Goal: Task Accomplishment & Management: Use online tool/utility

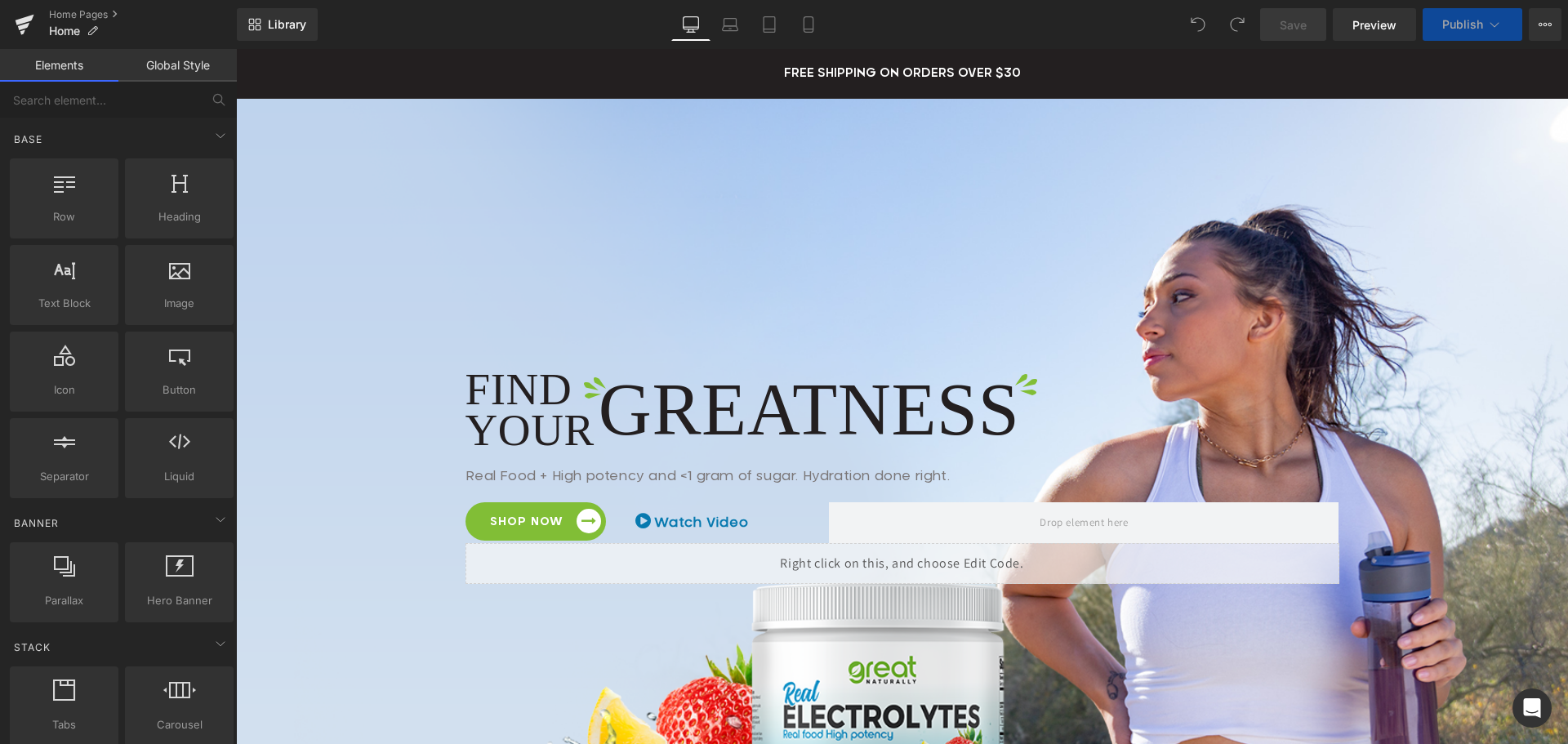
click at [1538, 23] on button "View Live Page View with current Template Save Template to Library Schedule Pub…" at bounding box center [1545, 23] width 32 height 32
click at [1547, 21] on icon at bounding box center [1545, 23] width 13 height 13
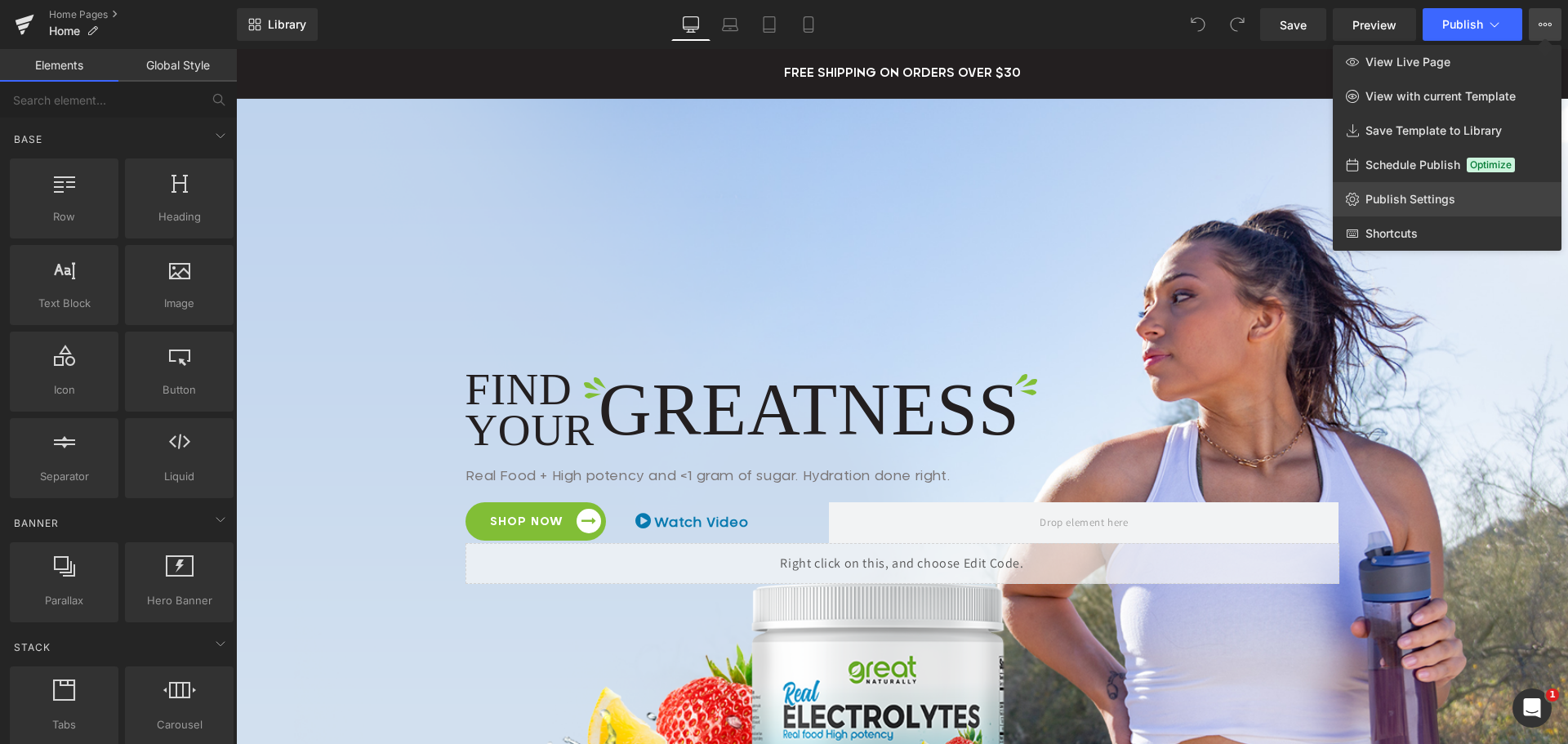
click at [1422, 196] on span "Publish Settings" at bounding box center [1411, 199] width 90 height 15
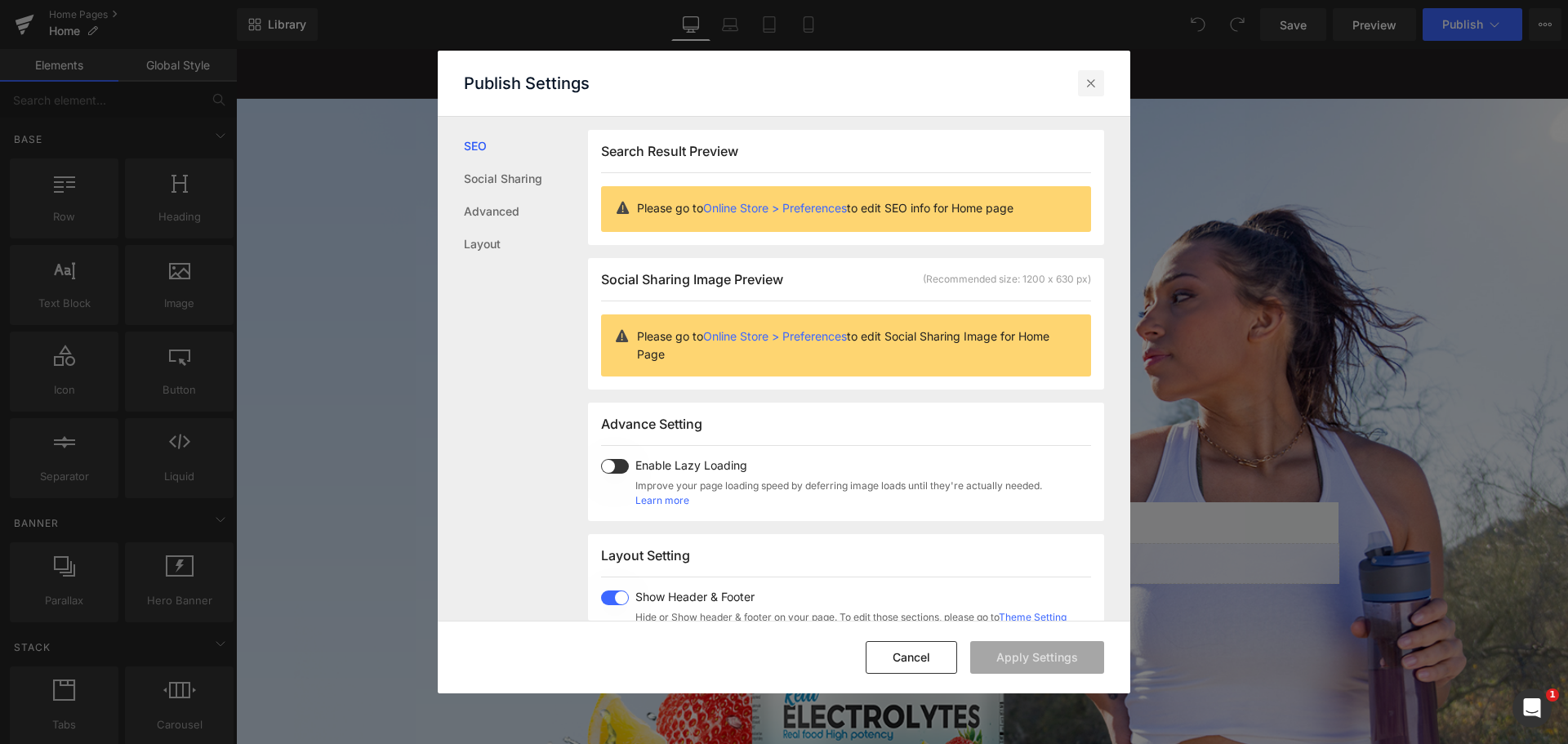
click at [1090, 86] on icon at bounding box center [1091, 83] width 17 height 17
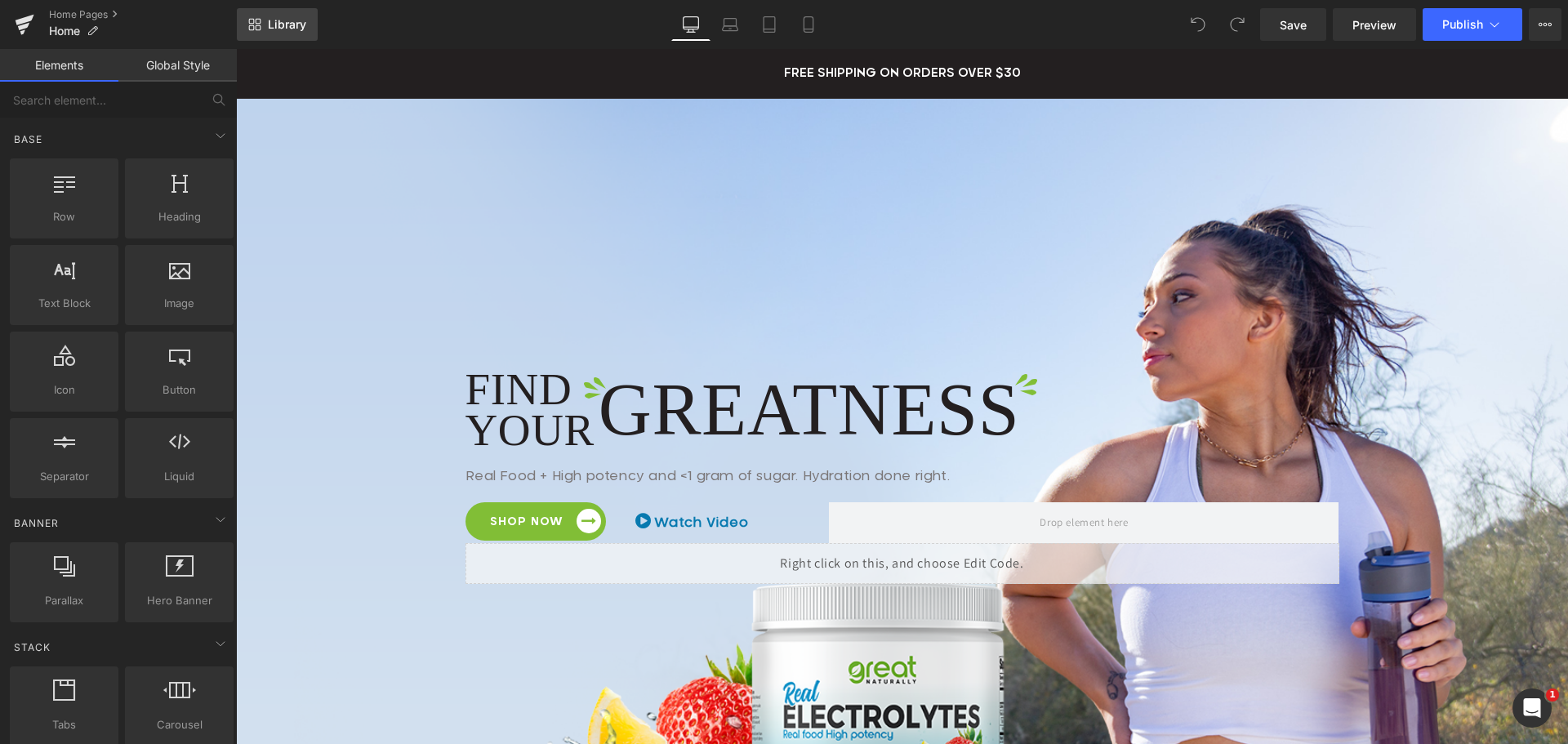
click at [274, 29] on span "Library" at bounding box center [286, 24] width 38 height 15
click at [1542, 22] on icon at bounding box center [1545, 23] width 13 height 13
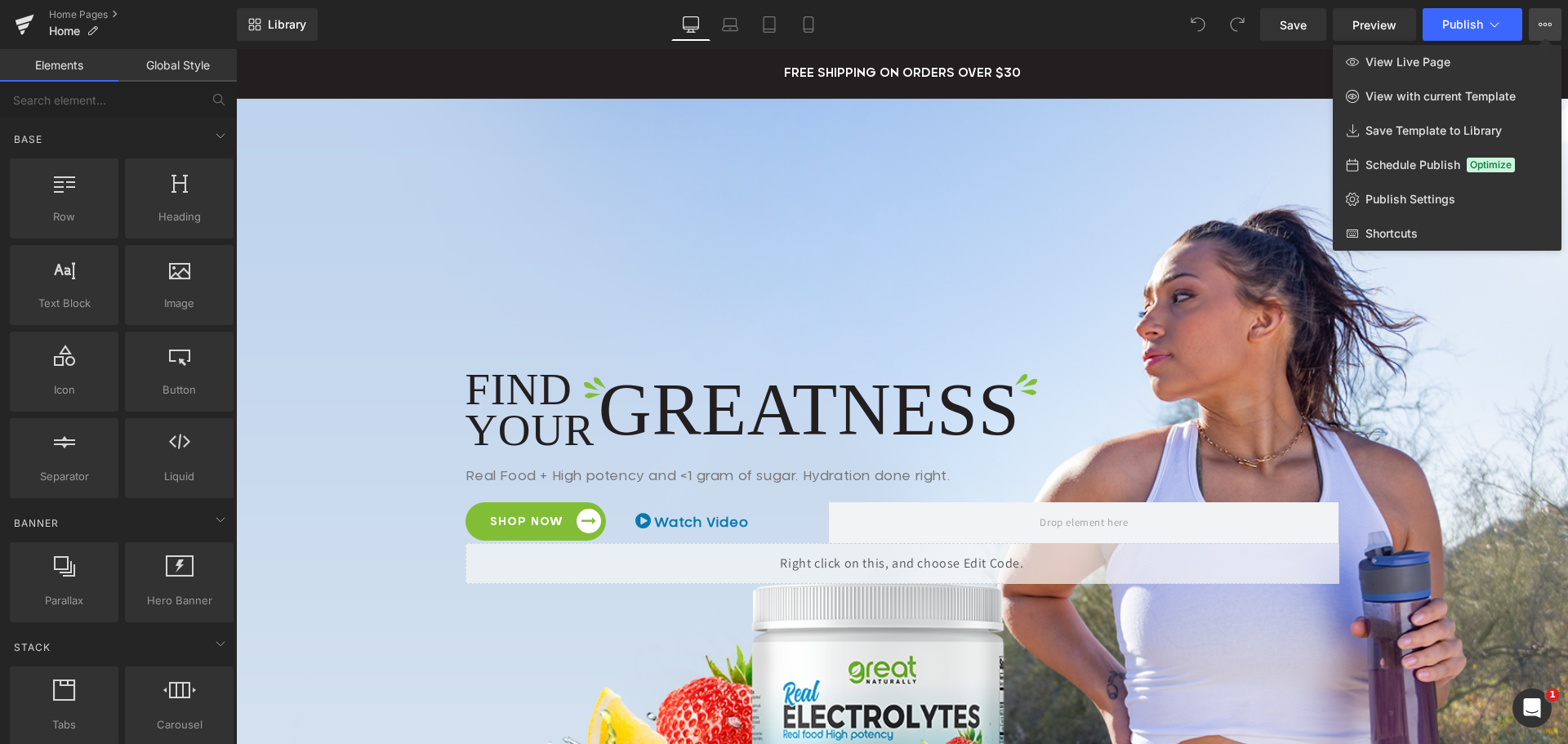
drag, startPoint x: 442, startPoint y: 28, endPoint x: 270, endPoint y: 0, distance: 174.3
click at [440, 28] on div "Library Desktop Desktop Laptop Tablet Mobile Save Preview Publish Scheduled Vie…" at bounding box center [903, 23] width 1332 height 32
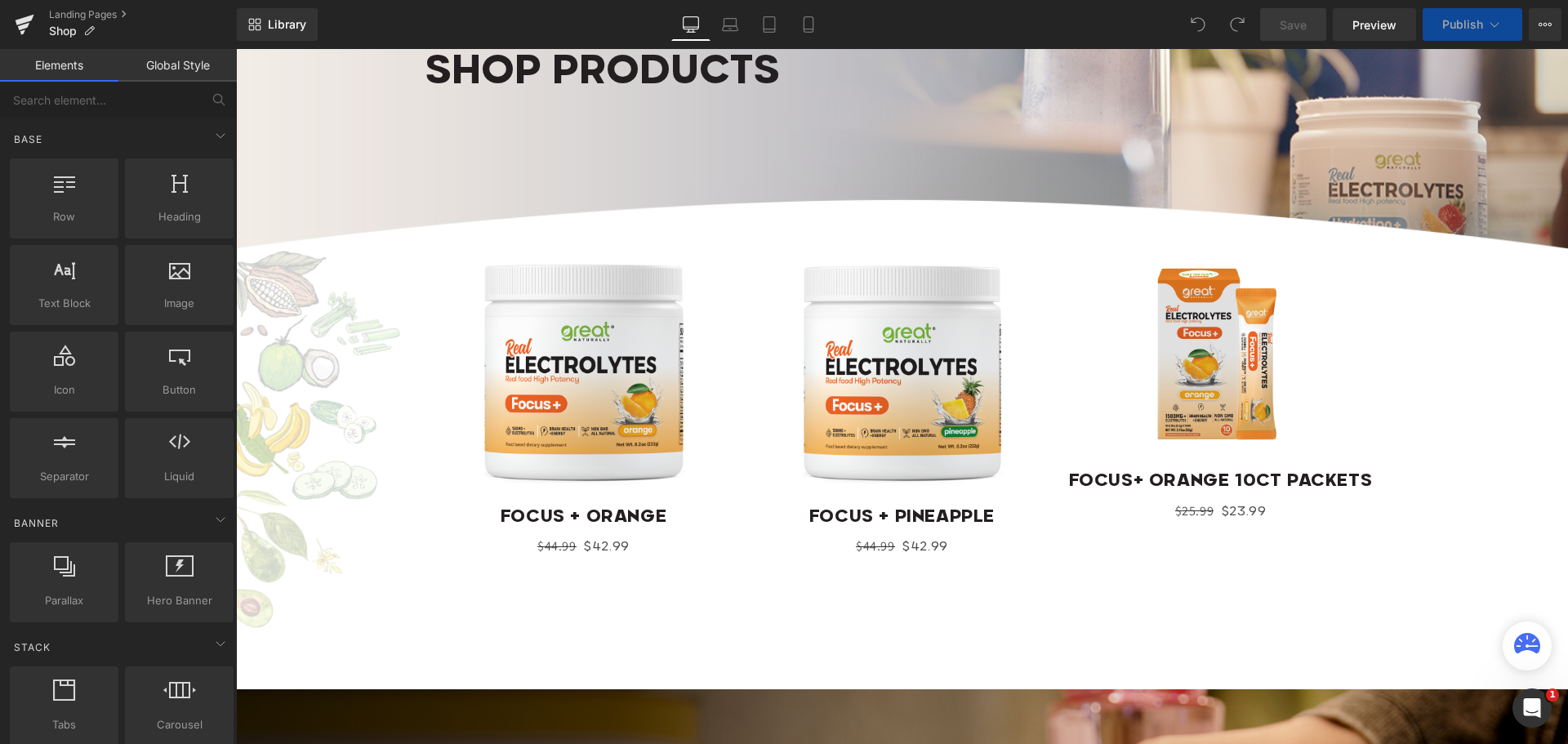
scroll to position [735, 0]
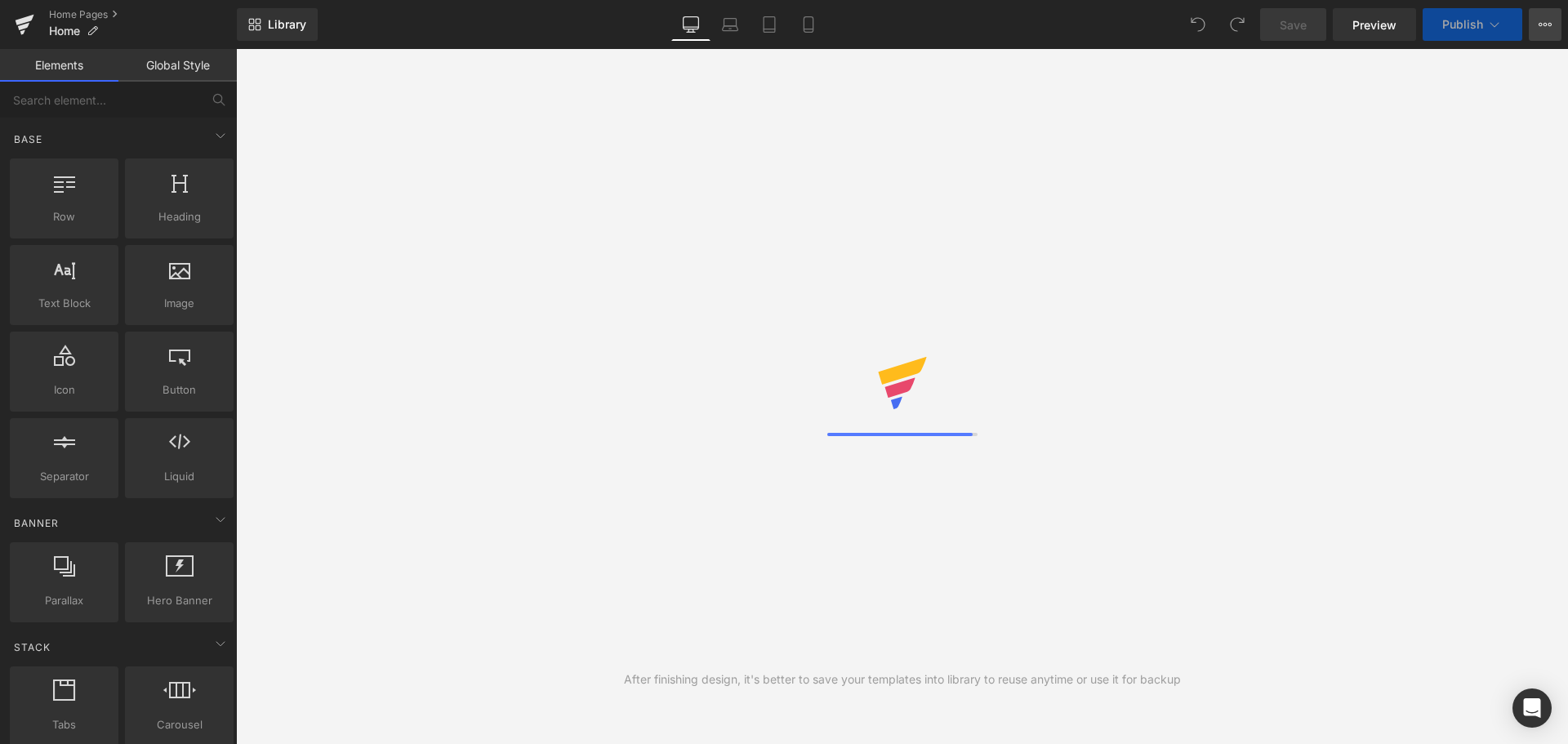
click at [1545, 23] on icon at bounding box center [1546, 23] width 4 height 3
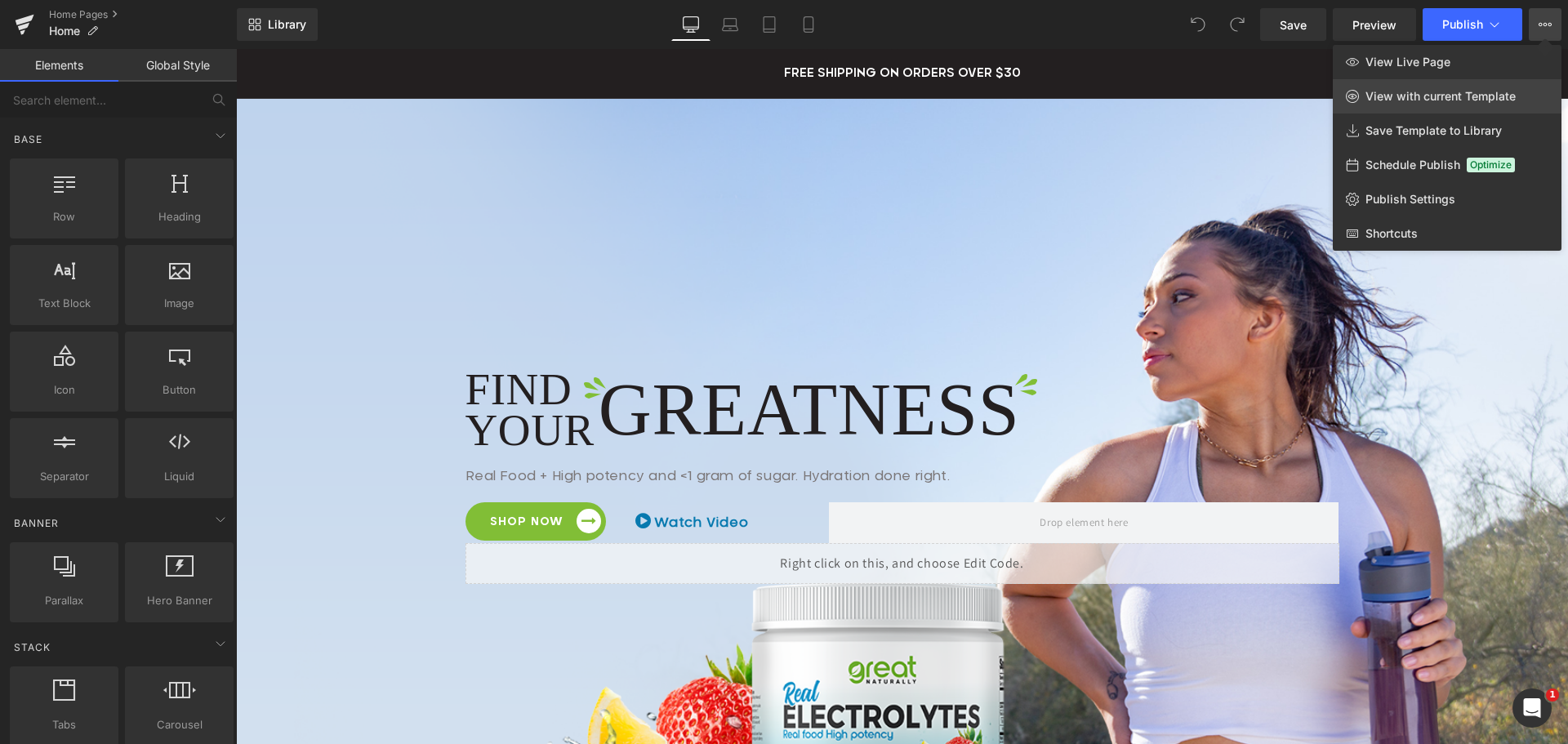
click at [1440, 90] on span "View with current Template" at bounding box center [1441, 96] width 150 height 15
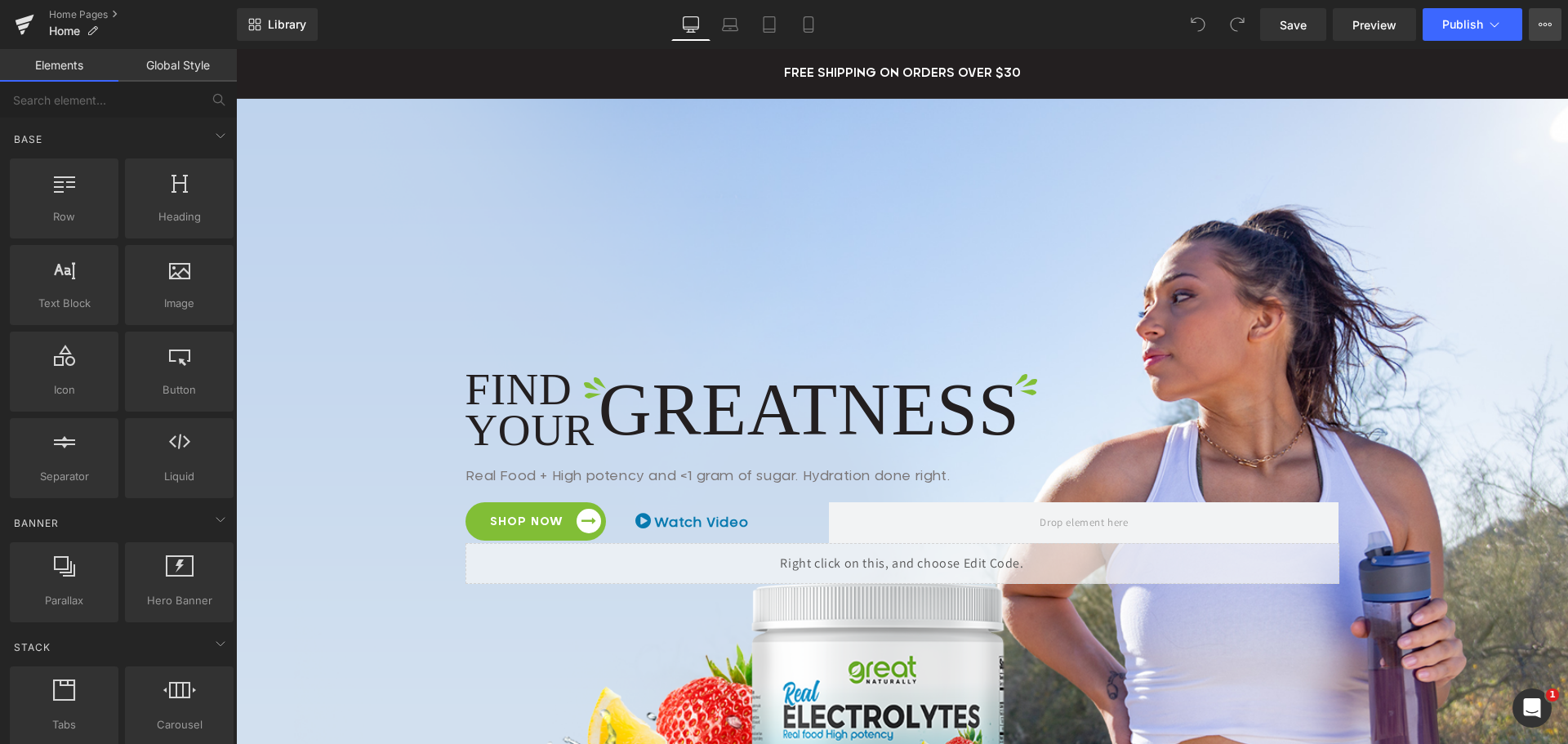
click at [1537, 30] on button "View Live Page View with current Template Save Template to Library Schedule Pub…" at bounding box center [1545, 23] width 32 height 32
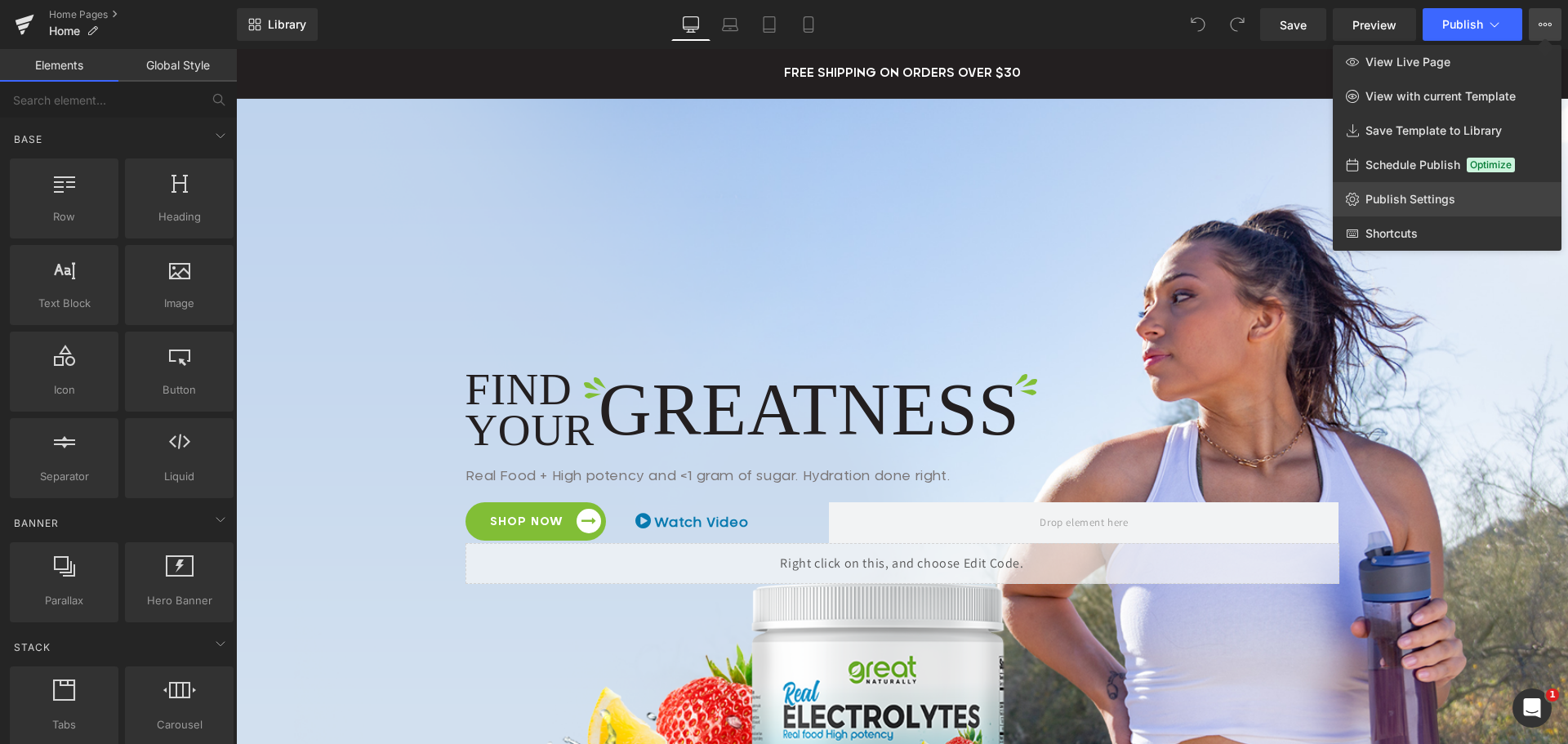
click at [1377, 207] on link "Publish Settings" at bounding box center [1447, 199] width 228 height 34
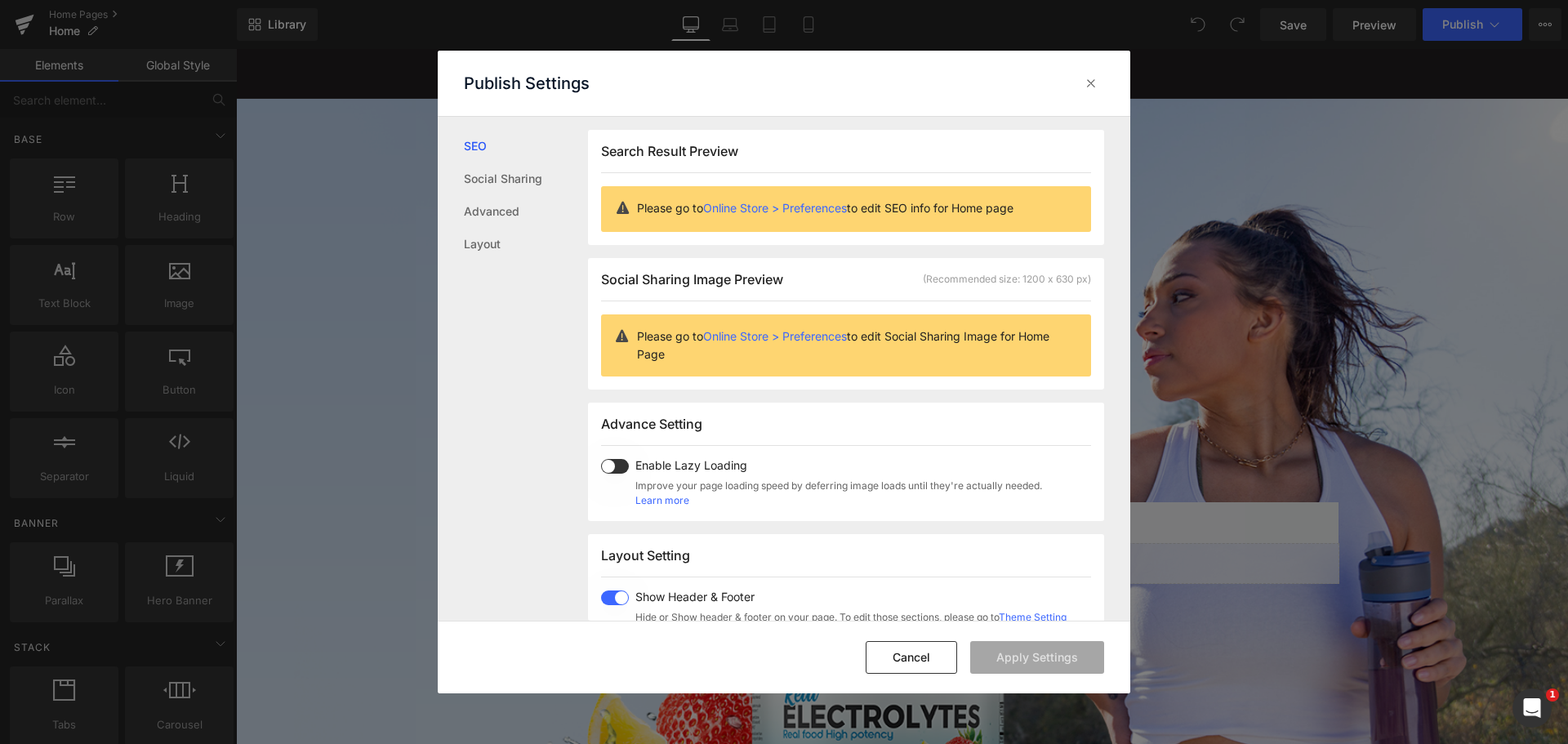
scroll to position [1, 0]
click at [492, 227] on link "Layout" at bounding box center [525, 243] width 124 height 32
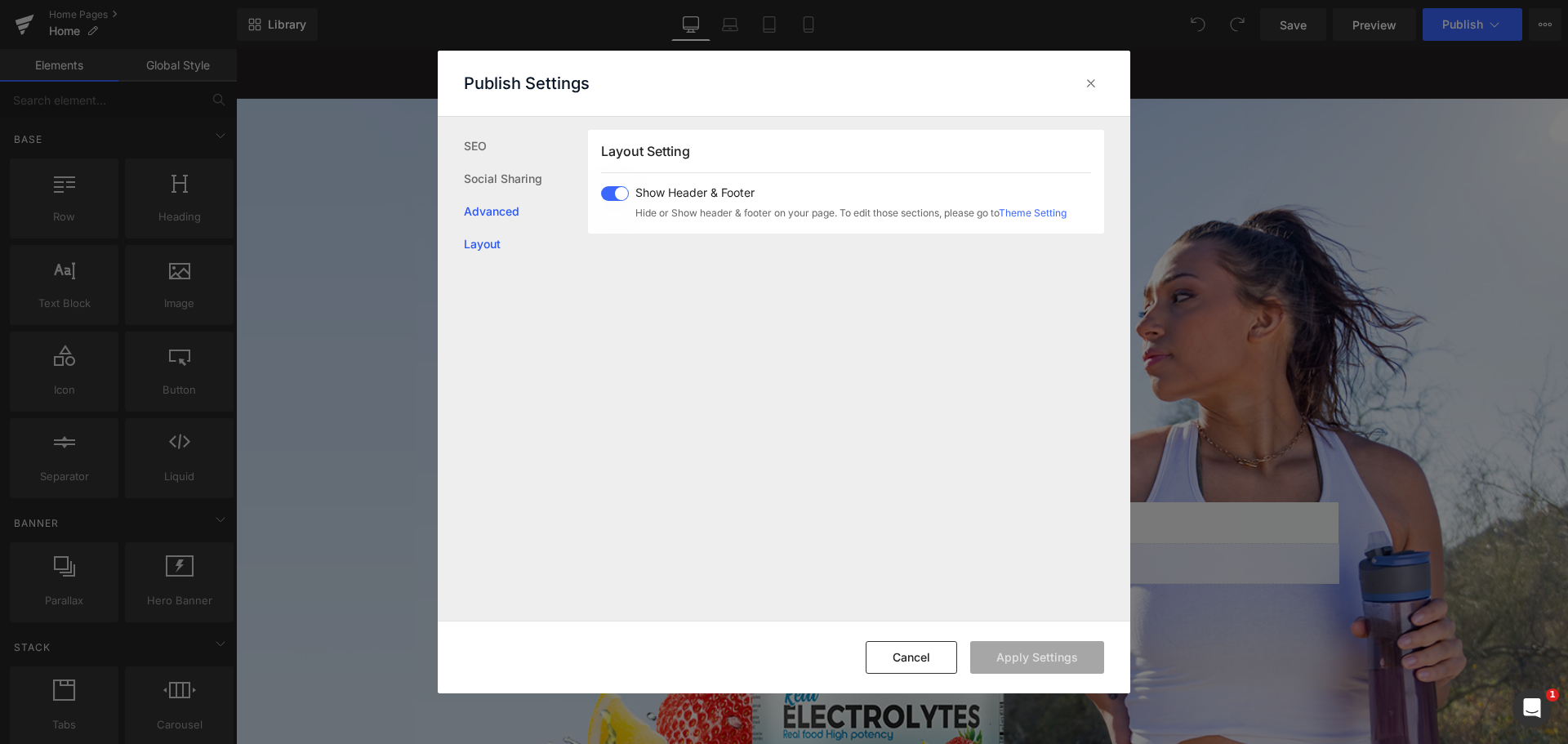
click at [492, 209] on link "Advanced" at bounding box center [525, 211] width 124 height 32
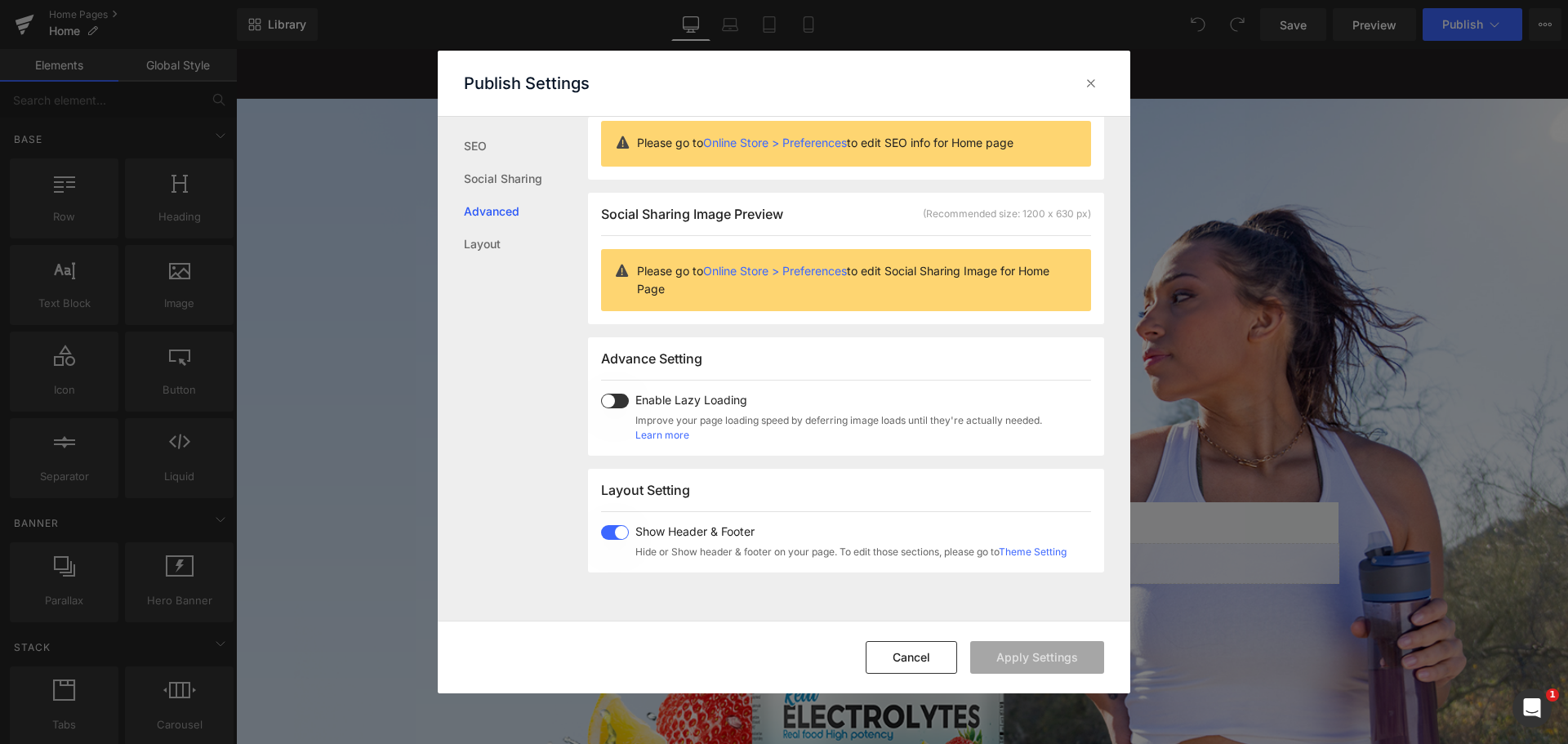
scroll to position [0, 0]
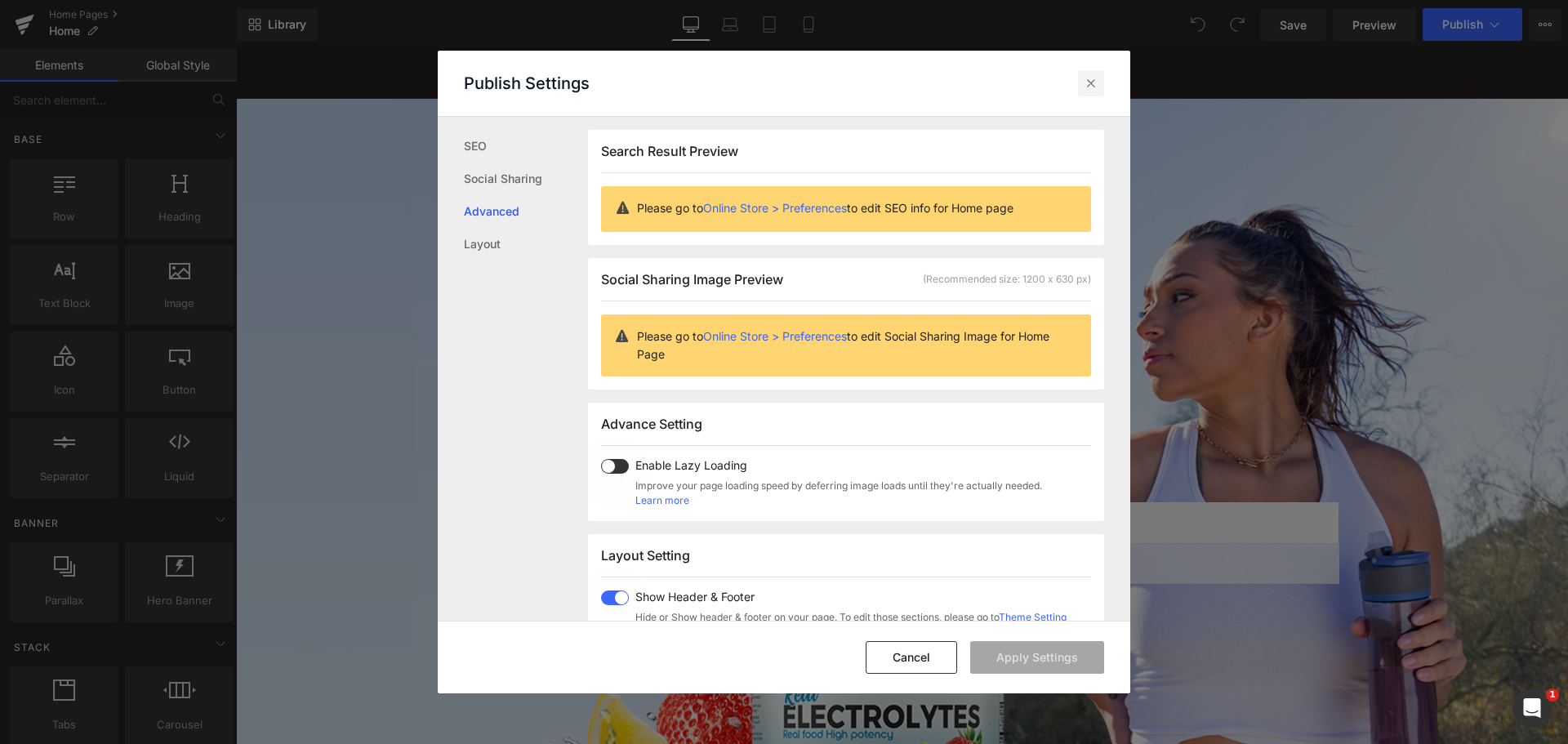
click at [1092, 82] on icon at bounding box center [1091, 83] width 17 height 17
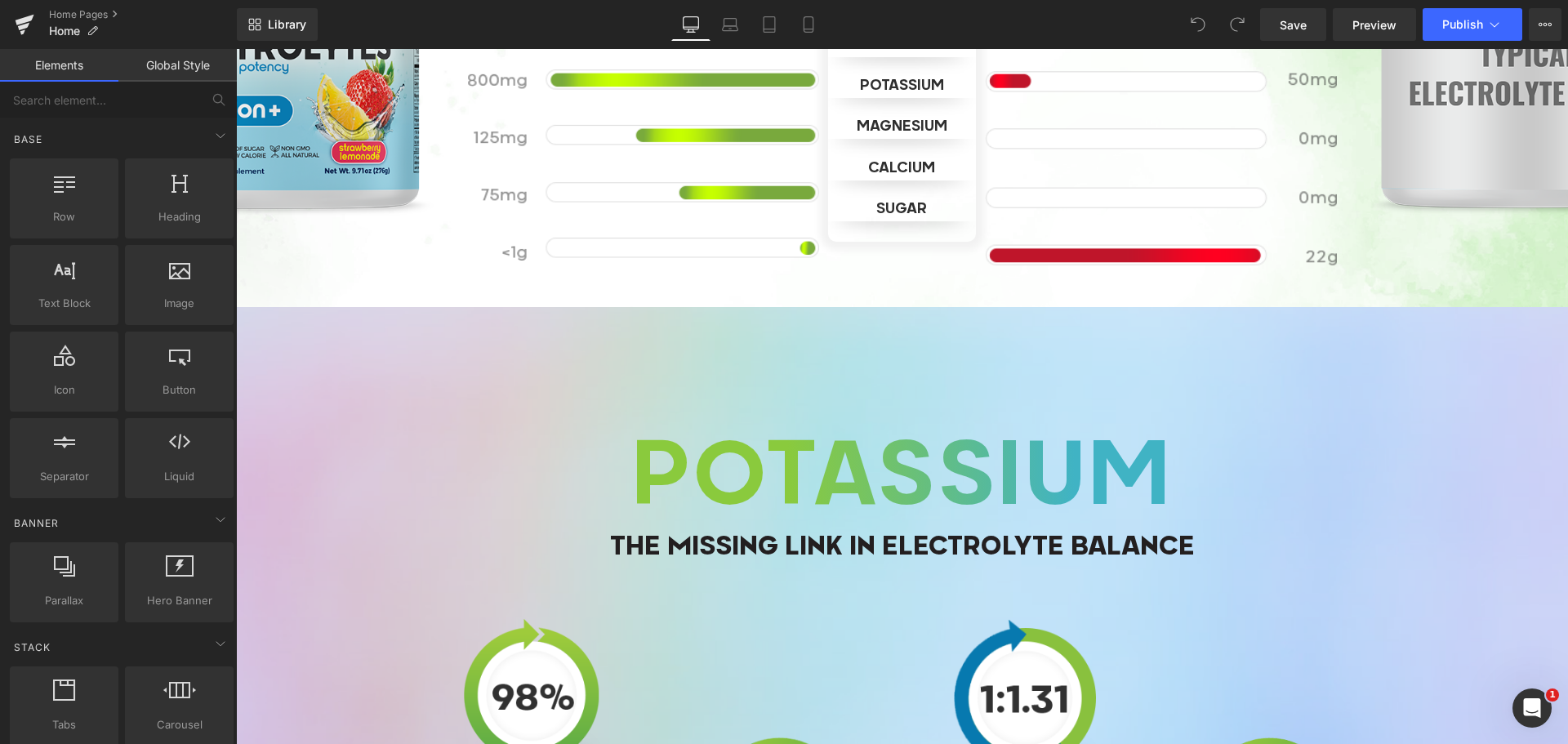
scroll to position [2859, 0]
